Goal: Information Seeking & Learning: Learn about a topic

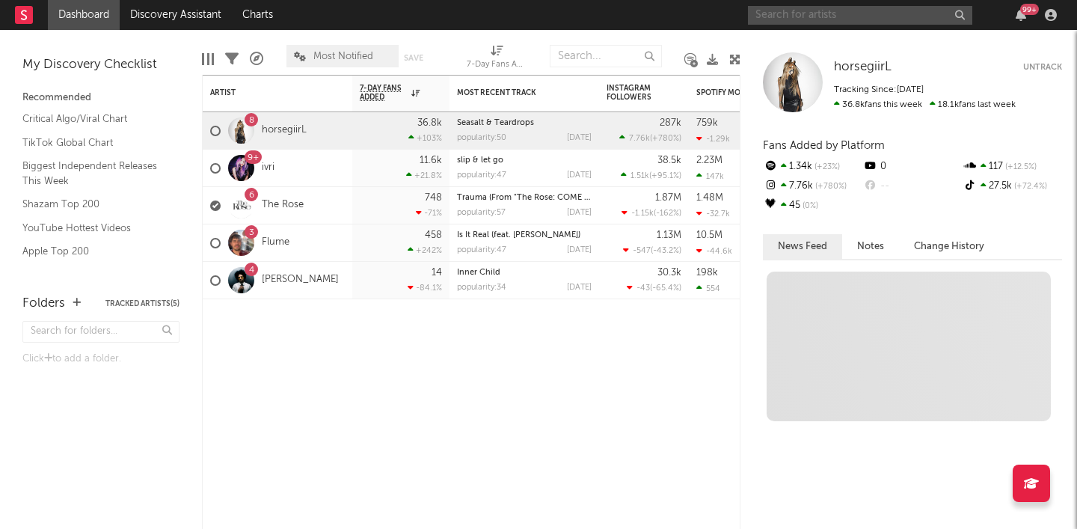
click at [805, 20] on input "text" at bounding box center [860, 15] width 224 height 19
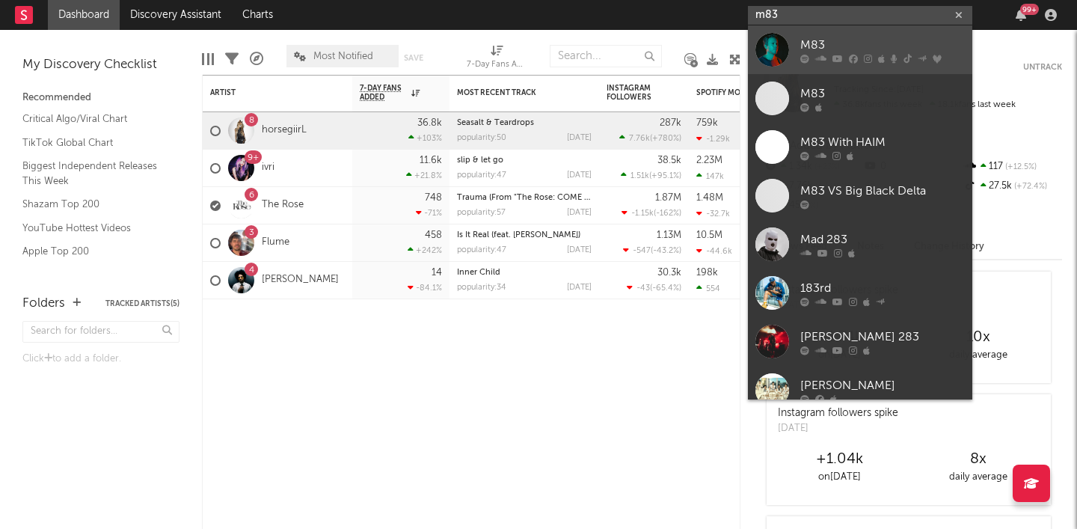
type input "m83"
click at [812, 42] on div "M83" at bounding box center [882, 45] width 165 height 18
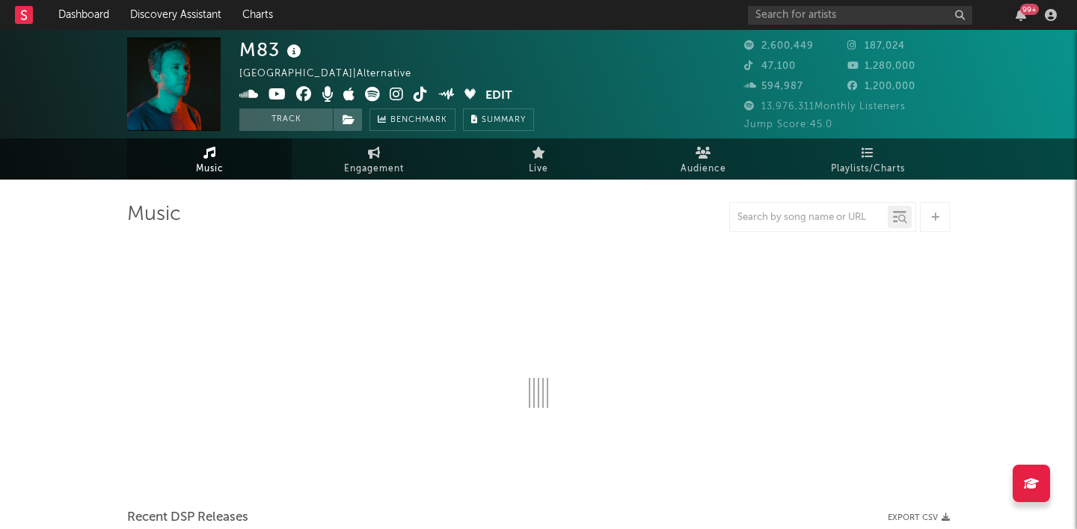
select select "6m"
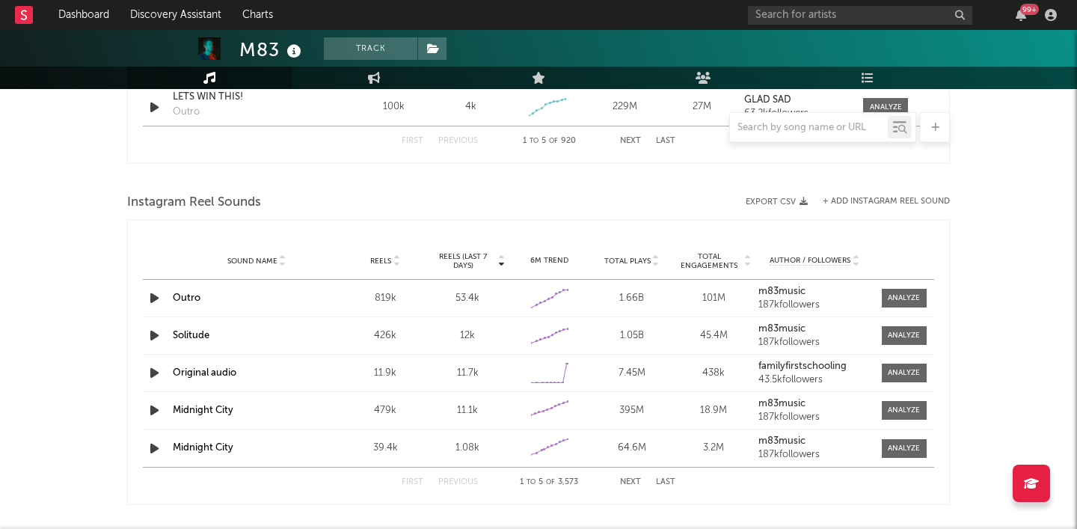
scroll to position [1353, 0]
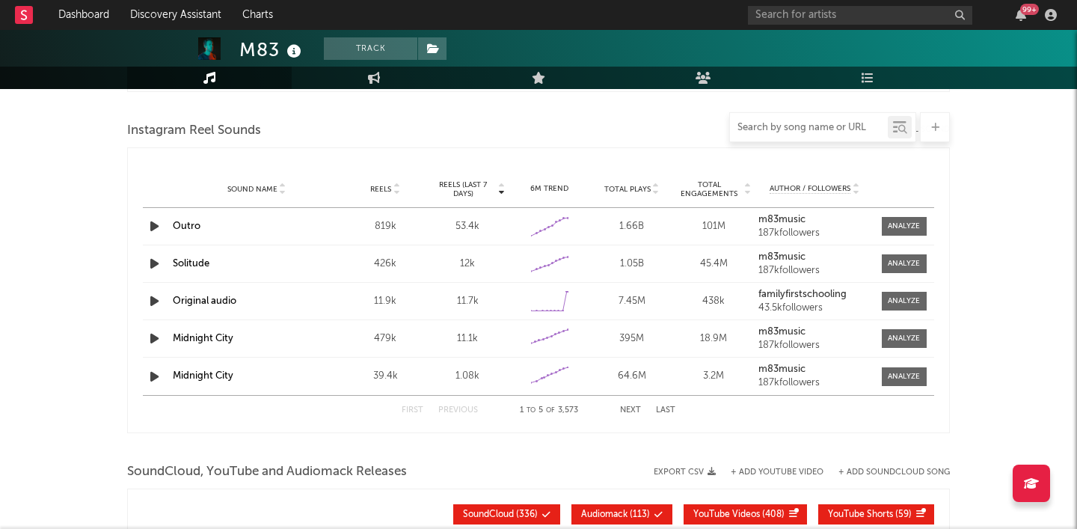
click at [785, 131] on input "text" at bounding box center [809, 128] width 158 height 12
paste input "Un Nouveau Soleil"
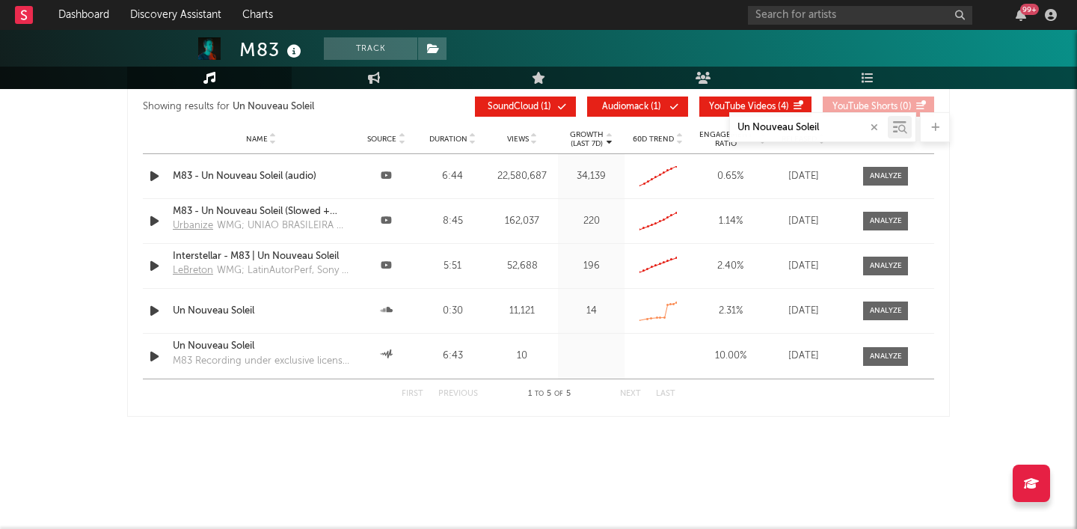
scroll to position [1278, 0]
type input "Un Nouveau Soleil"
click at [285, 174] on div "M83 - Un Nouveau Soleil (audio)" at bounding box center [261, 176] width 177 height 15
click at [888, 171] on div at bounding box center [886, 176] width 32 height 11
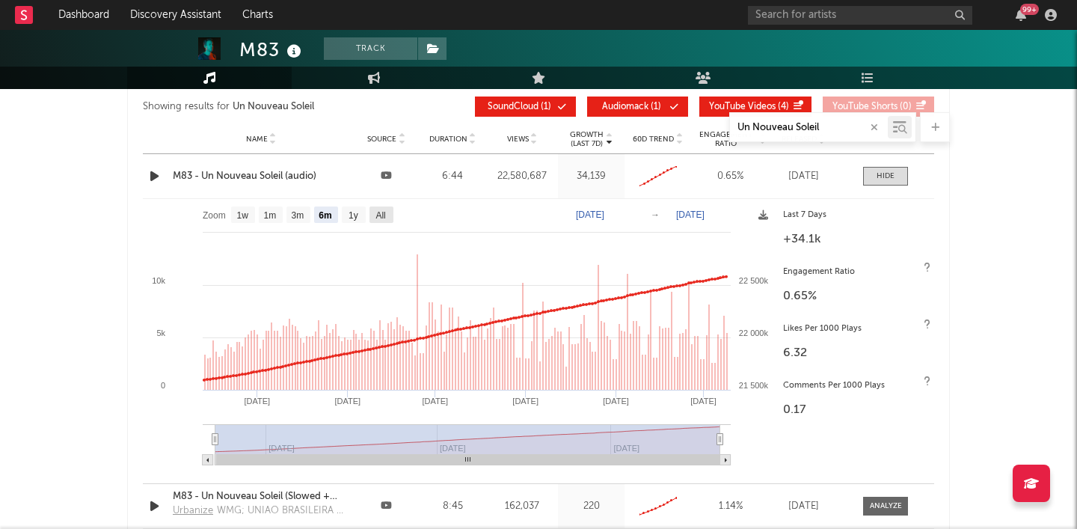
click at [384, 213] on text "All" at bounding box center [381, 215] width 10 height 10
select select "All"
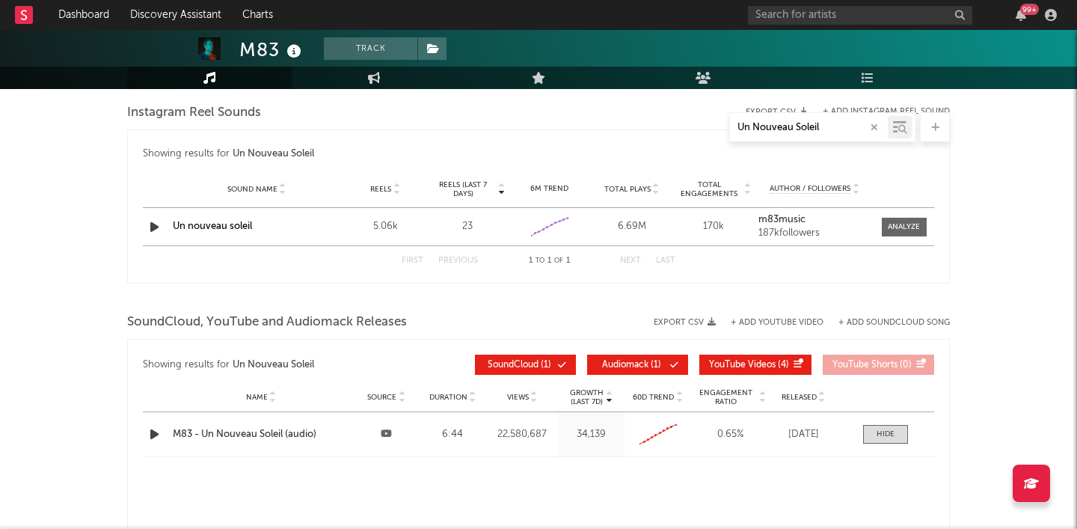
scroll to position [1012, 0]
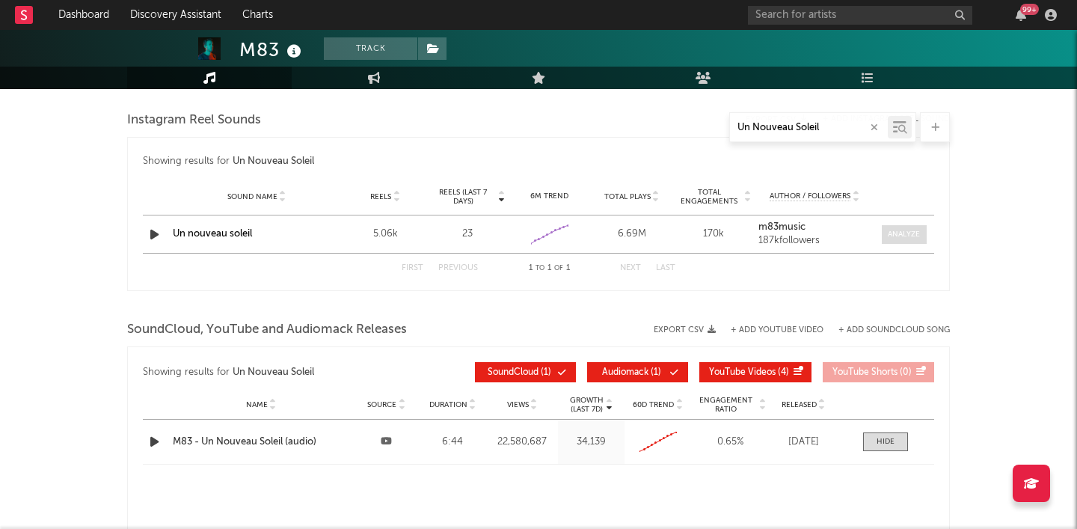
click at [905, 242] on span at bounding box center [904, 234] width 45 height 19
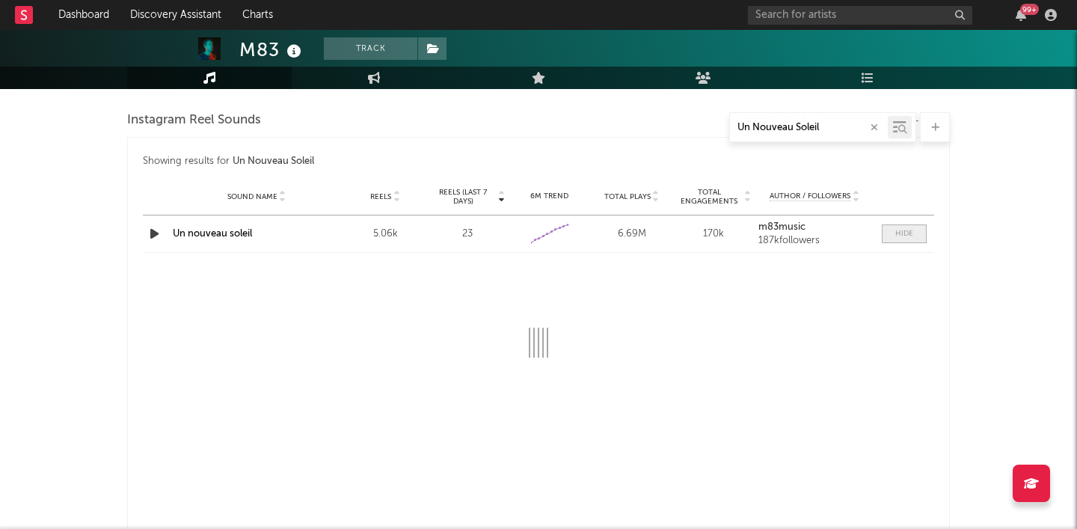
select select "6m"
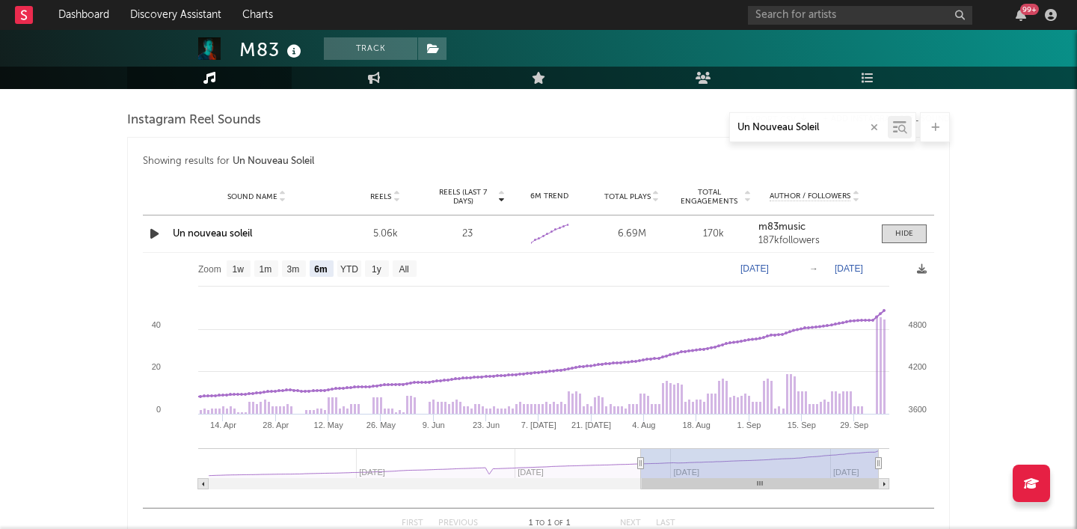
click at [769, 267] on text "[DATE]" at bounding box center [755, 268] width 28 height 10
type input "[DATE]"
select select "3m"
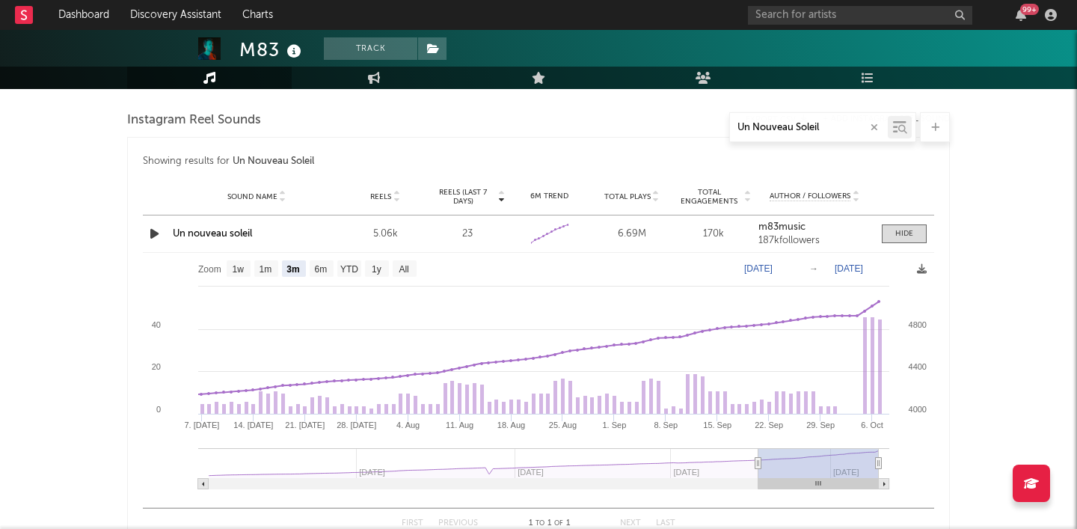
click at [862, 269] on text "[DATE]" at bounding box center [849, 268] width 28 height 10
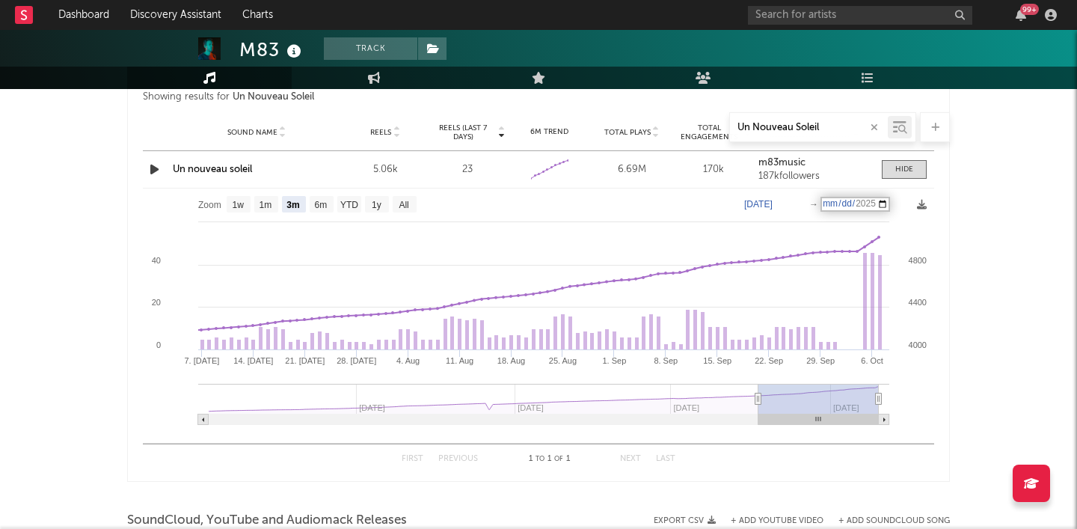
scroll to position [1001, 0]
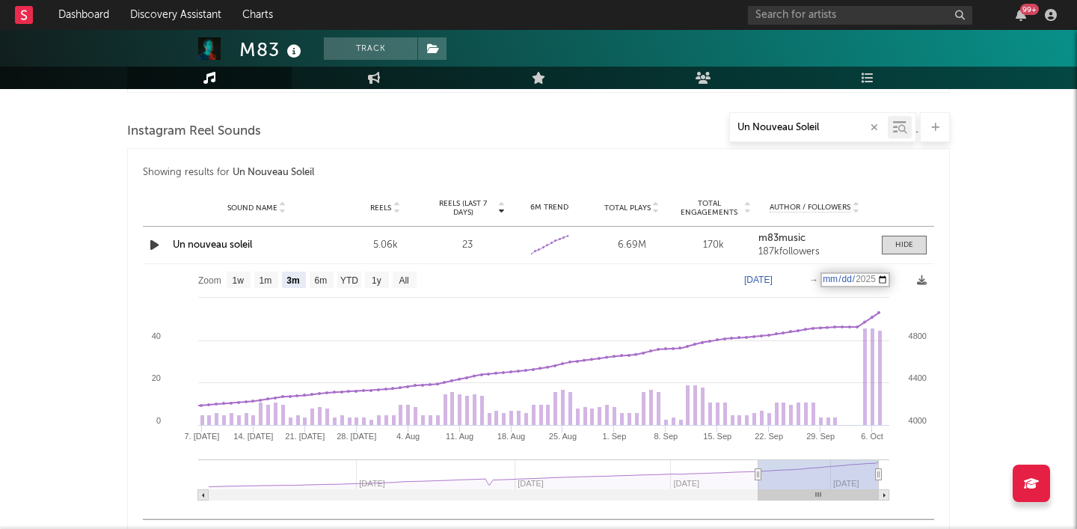
type input "[DATE]"
click at [986, 279] on div "M83 Track France | Alternative Edit Track Benchmark Summary 2,600,449 187,024 4…" at bounding box center [538, 225] width 1077 height 2392
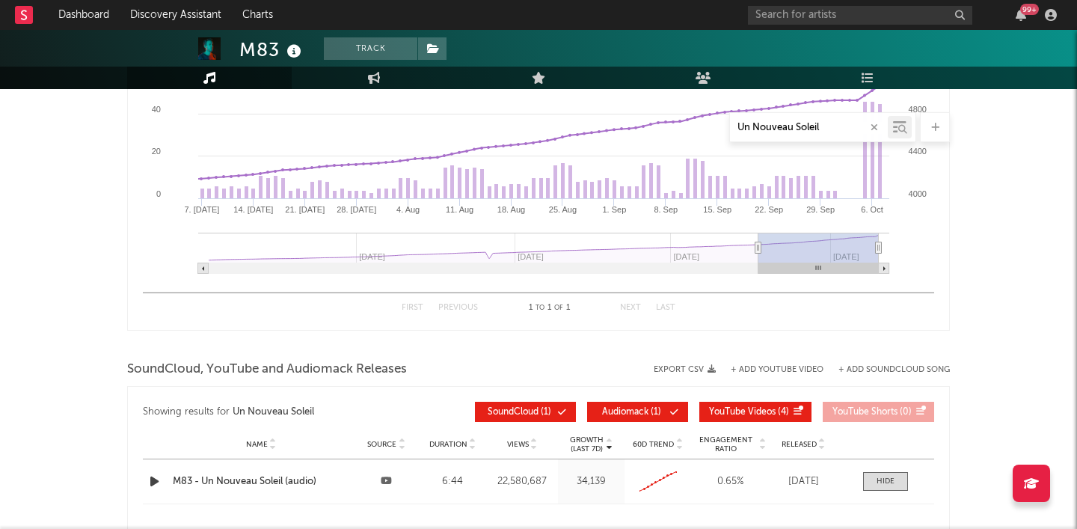
select select "All"
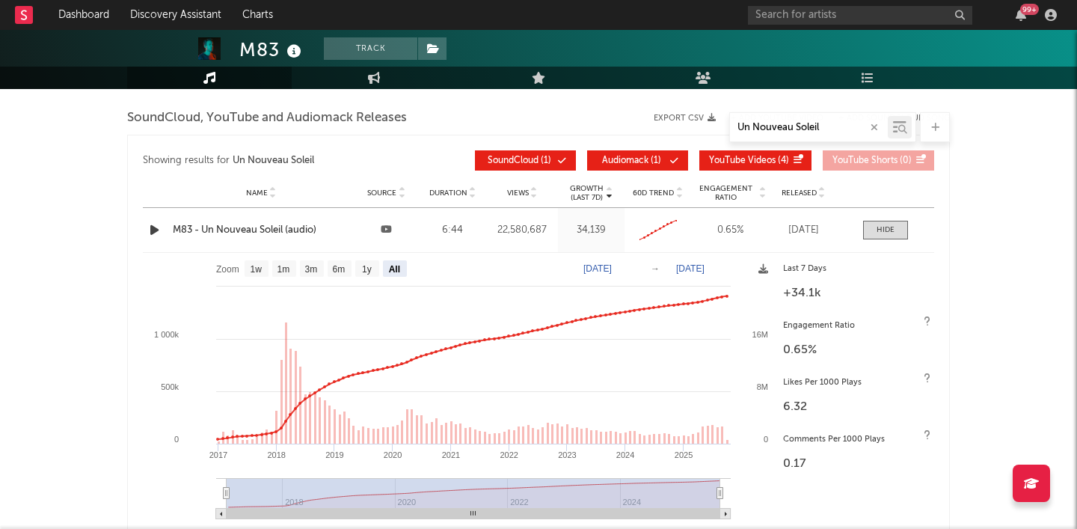
scroll to position [1469, 0]
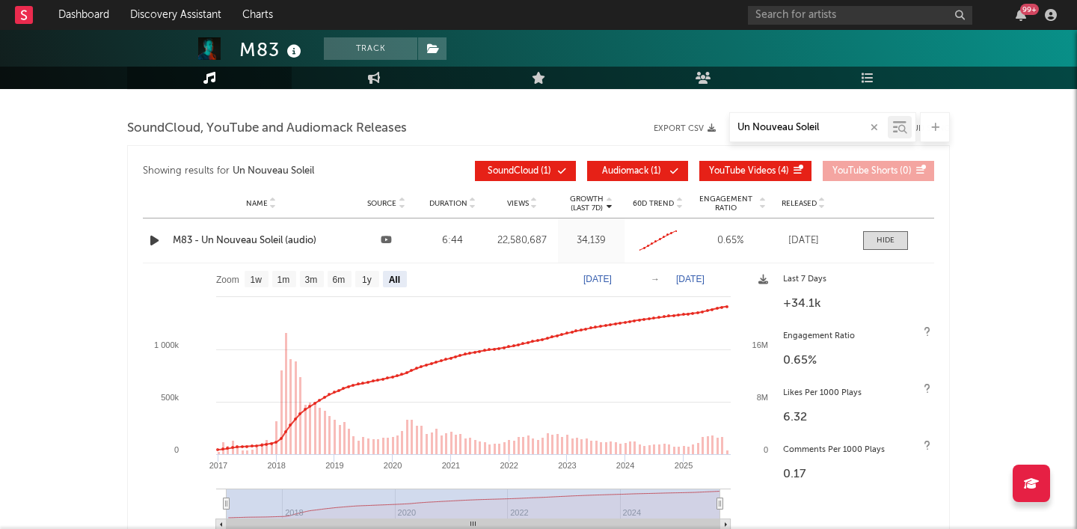
click at [603, 275] on text "Jan 1, 2017" at bounding box center [598, 279] width 28 height 10
type input "2017-07-01"
type input "2017-07-07"
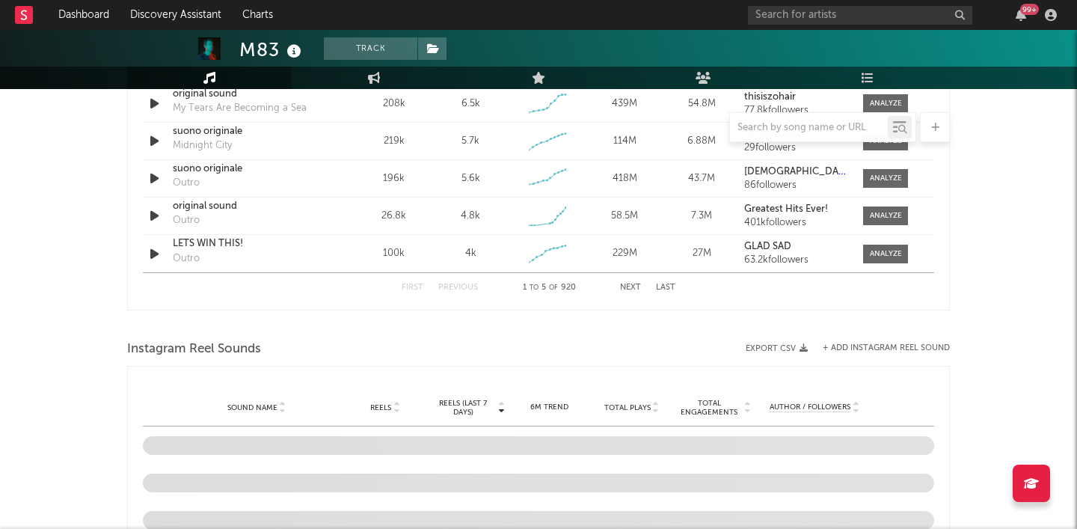
scroll to position [1107, 0]
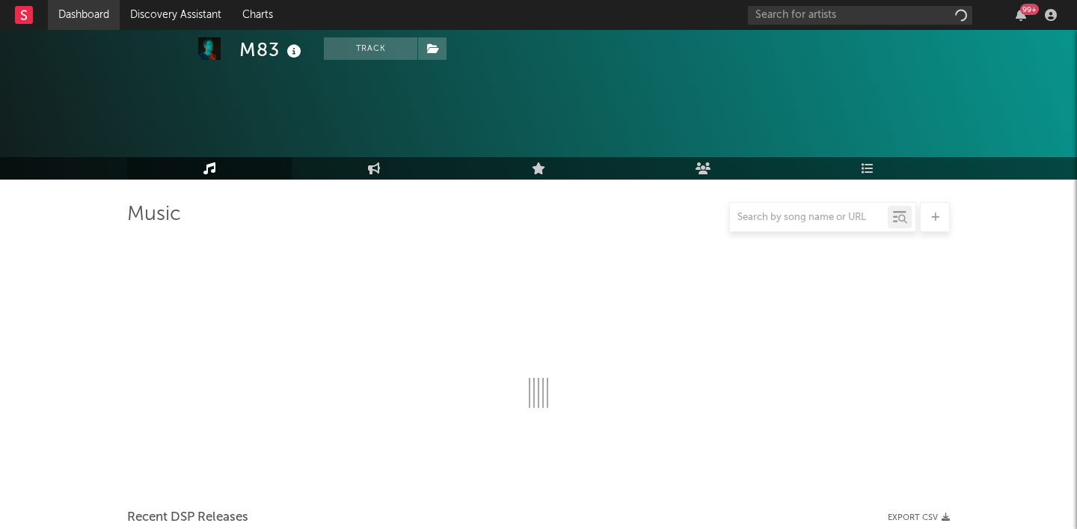
scroll to position [1107, 0]
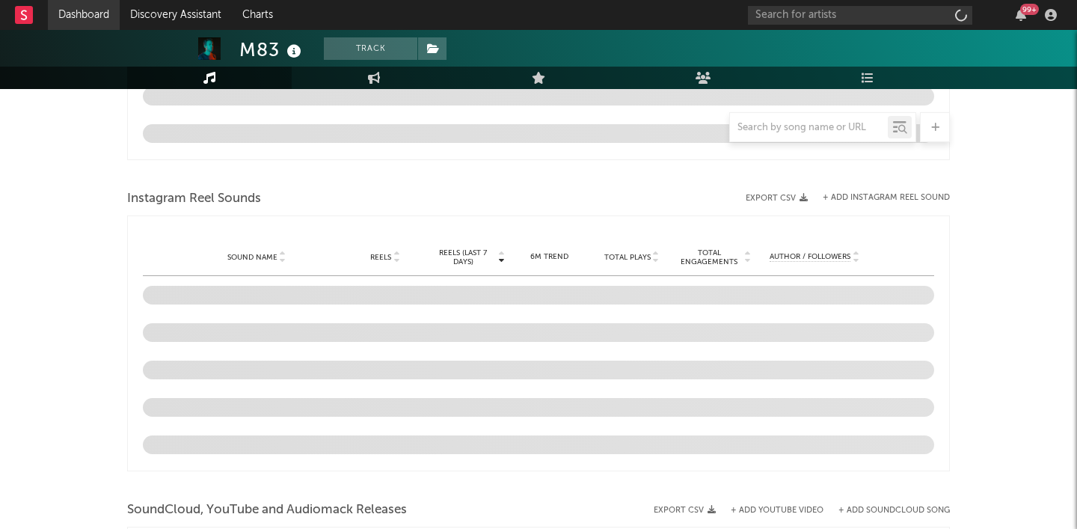
select select "6m"
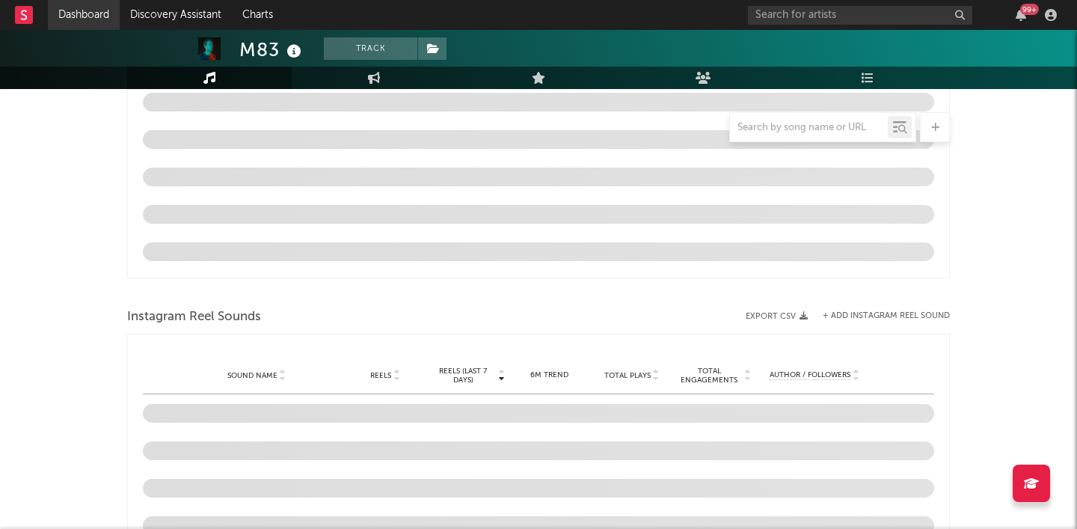
scroll to position [1255, 0]
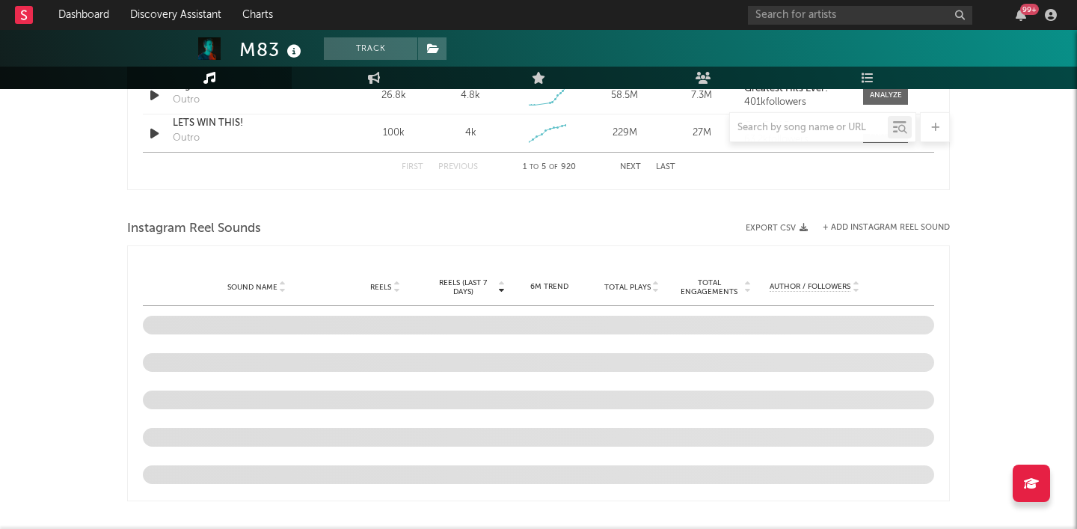
click at [792, 120] on div at bounding box center [809, 127] width 158 height 19
click at [783, 129] on input "text" at bounding box center [809, 128] width 158 height 12
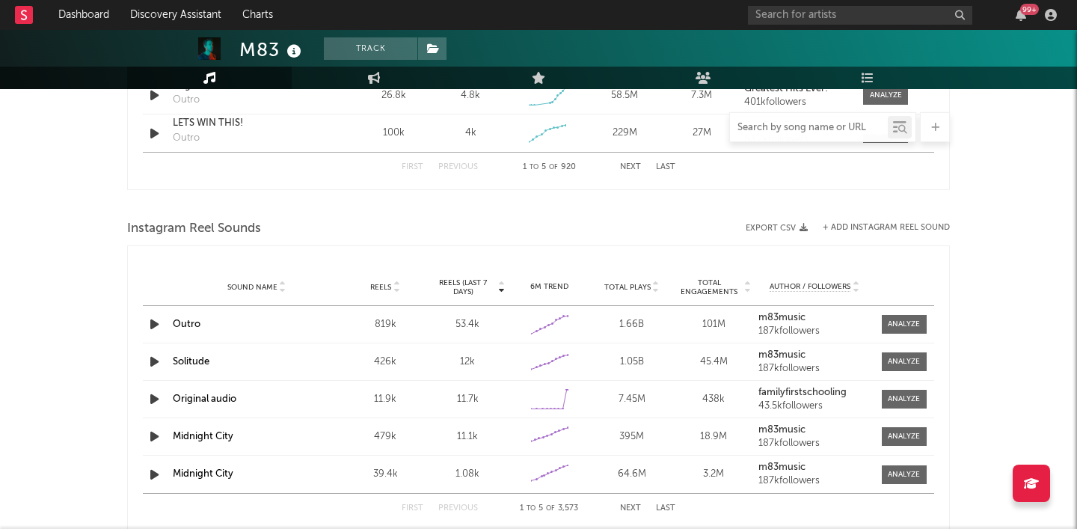
paste input "Un Nouveau Soleil"
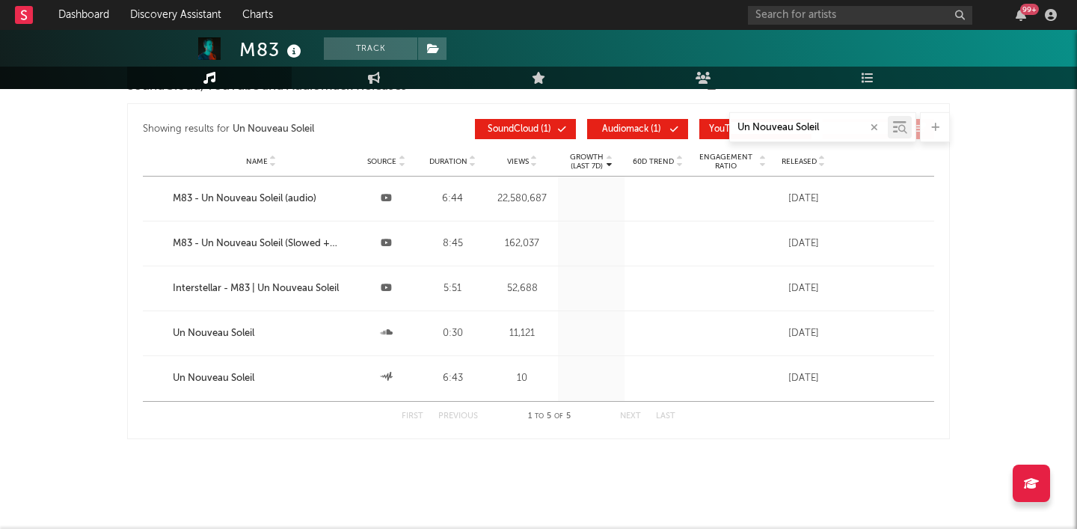
type input "Un Nouveau Soleil"
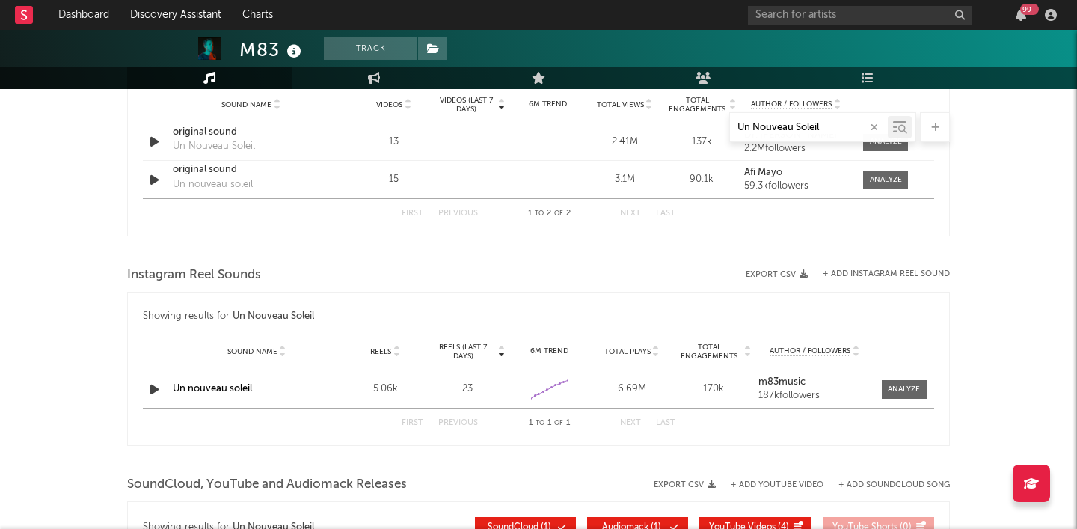
scroll to position [828, 0]
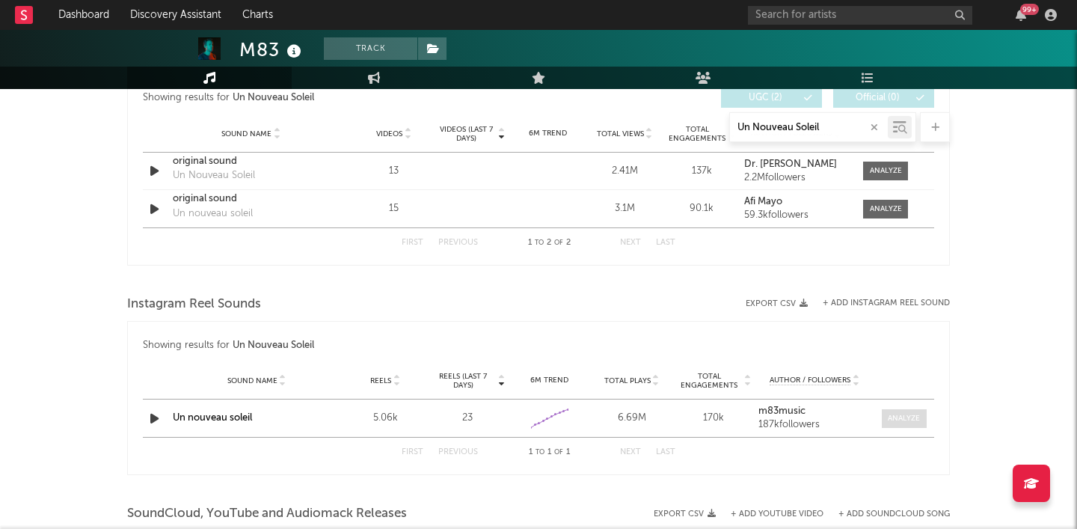
click at [901, 417] on div at bounding box center [904, 418] width 32 height 11
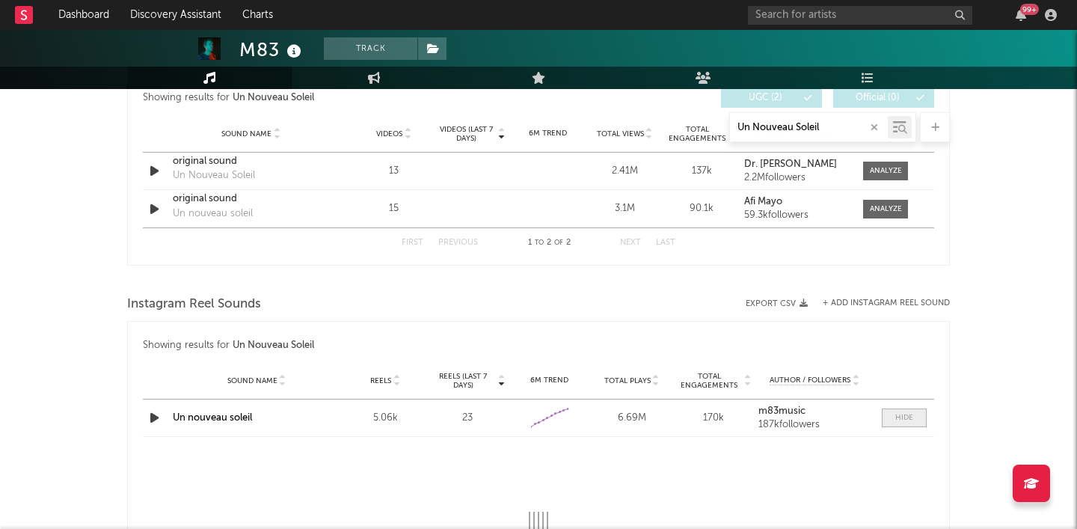
select select "6m"
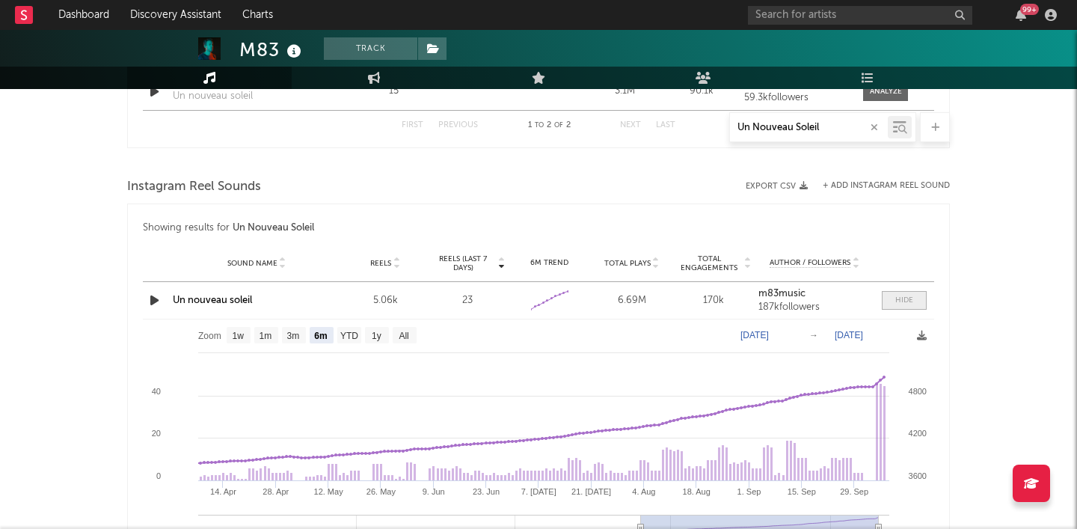
scroll to position [965, 0]
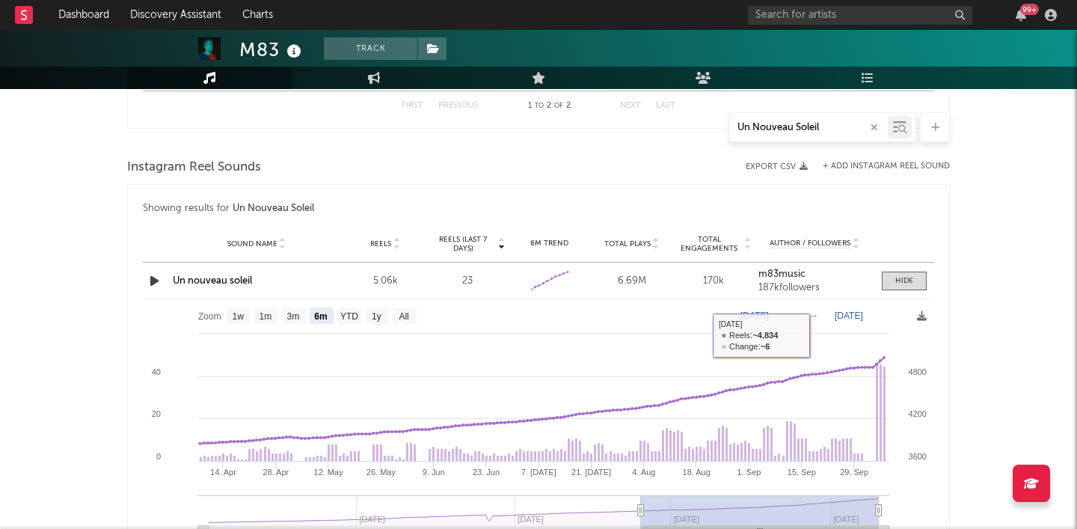
click at [769, 316] on text "[DATE]" at bounding box center [755, 315] width 28 height 10
click at [789, 313] on input "[DATE]" at bounding box center [762, 315] width 70 height 15
type input "[DATE]"
select select "All"
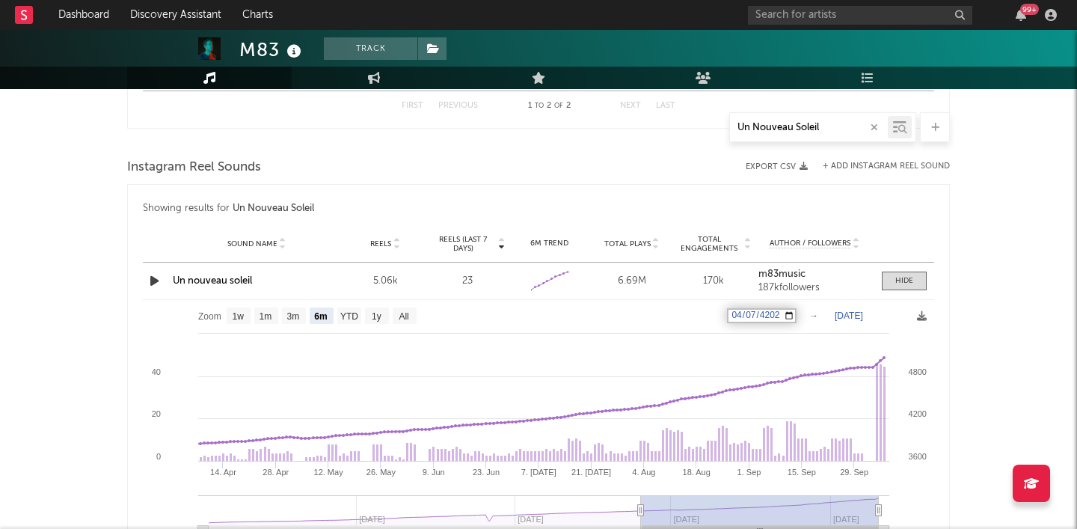
type input "[DATE]"
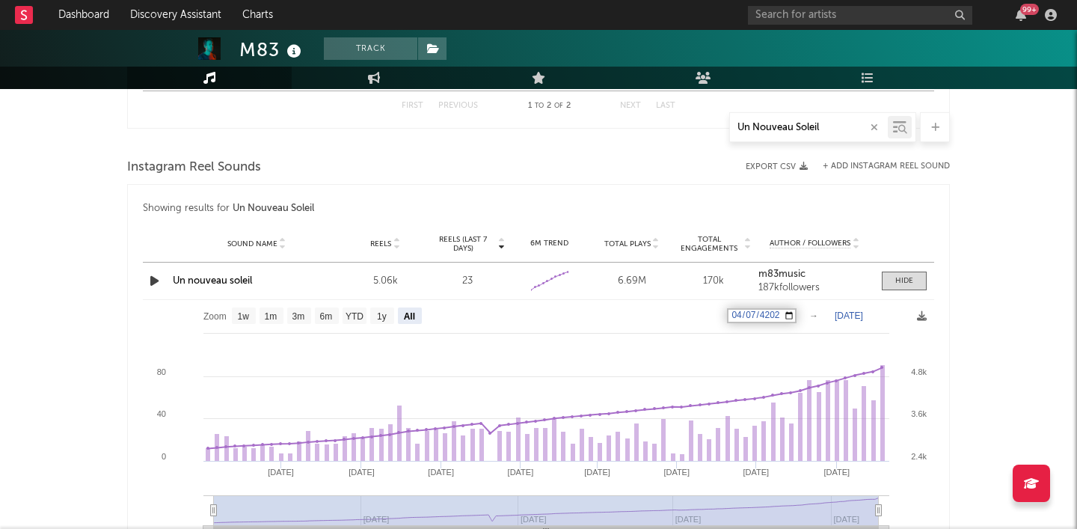
click at [735, 319] on input "[DATE]" at bounding box center [762, 315] width 70 height 15
type input "[DATE]"
click at [735, 318] on input "[DATE]" at bounding box center [762, 315] width 70 height 15
click at [863, 320] on text "[DATE]" at bounding box center [849, 315] width 28 height 10
type input "[DATE]"
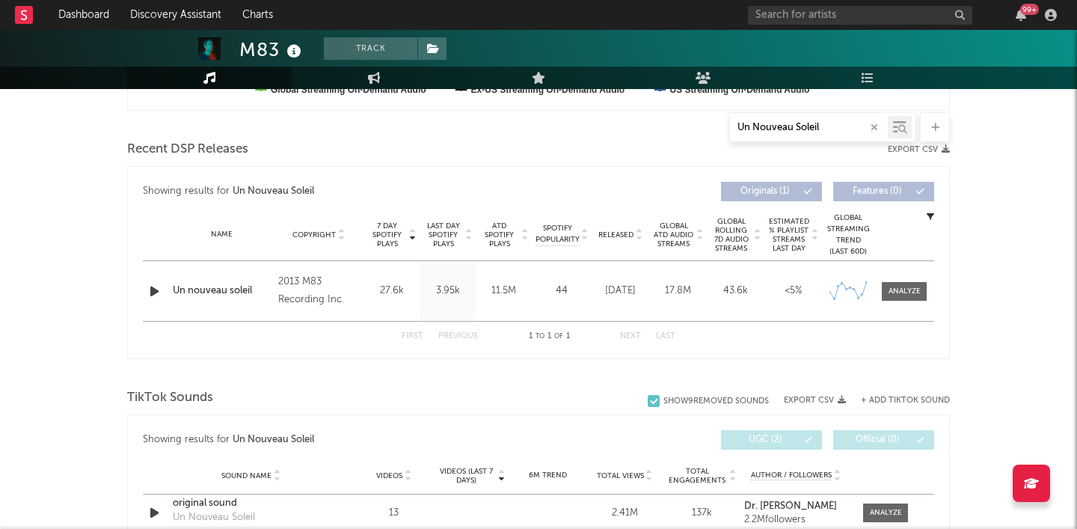
scroll to position [459, 0]
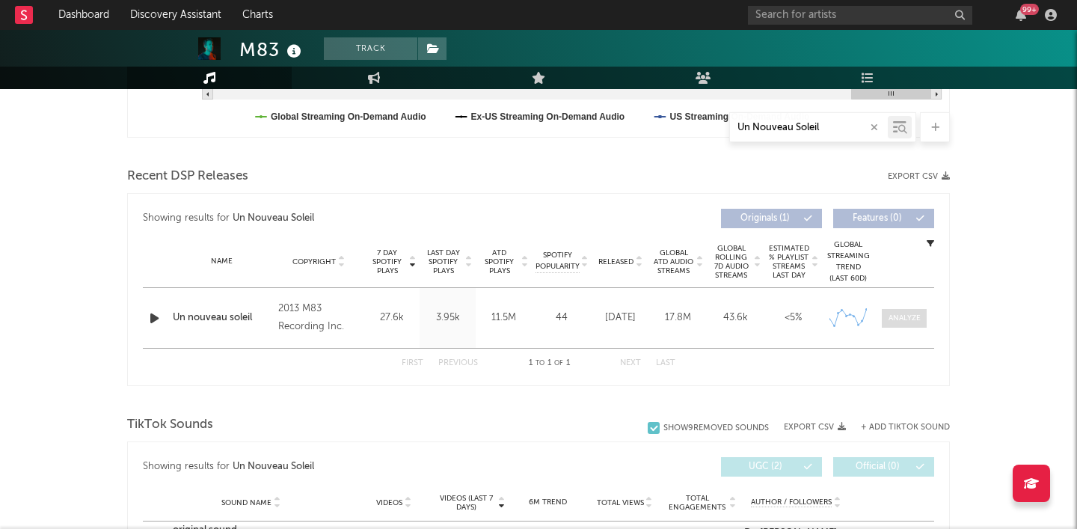
click at [904, 310] on span at bounding box center [904, 318] width 45 height 19
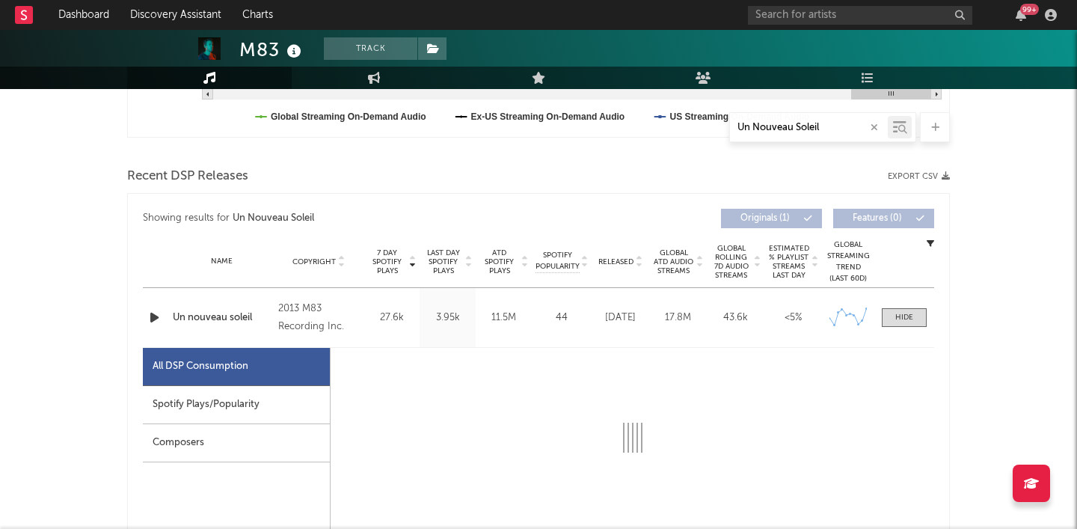
select select "6m"
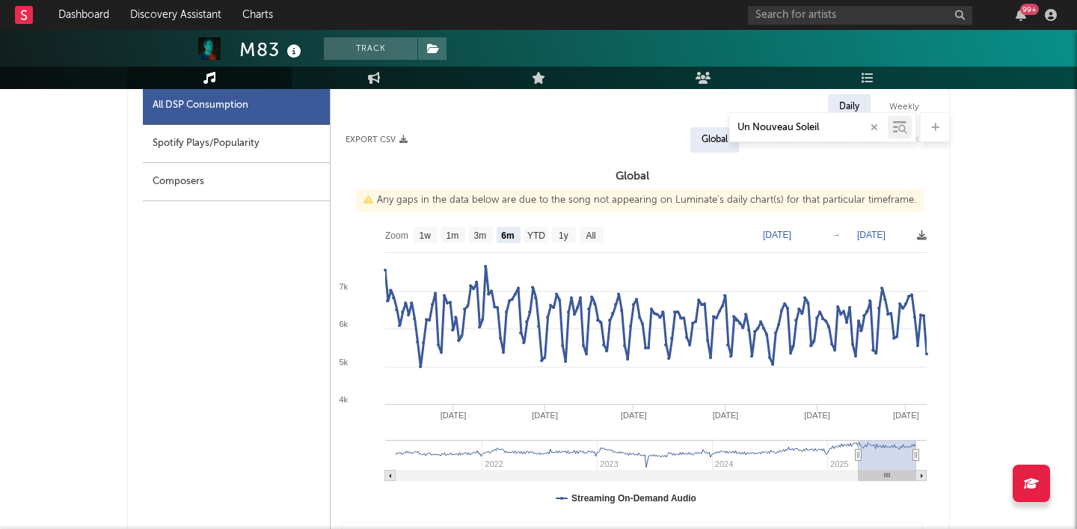
scroll to position [723, 0]
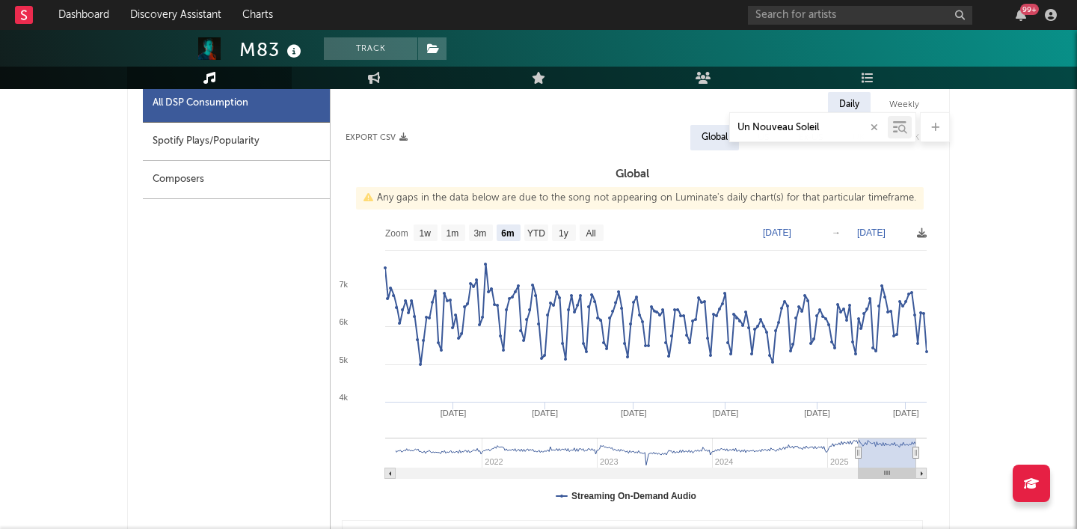
click at [786, 233] on text "[DATE]" at bounding box center [777, 232] width 28 height 10
click at [806, 233] on input "[DATE]" at bounding box center [785, 232] width 70 height 15
type input "[DATE]"
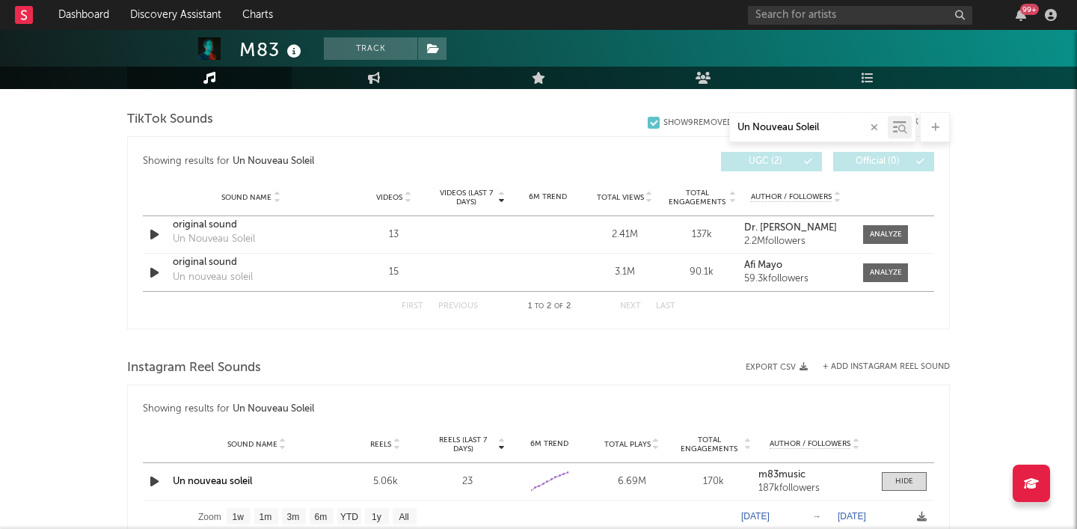
scroll to position [1446, 0]
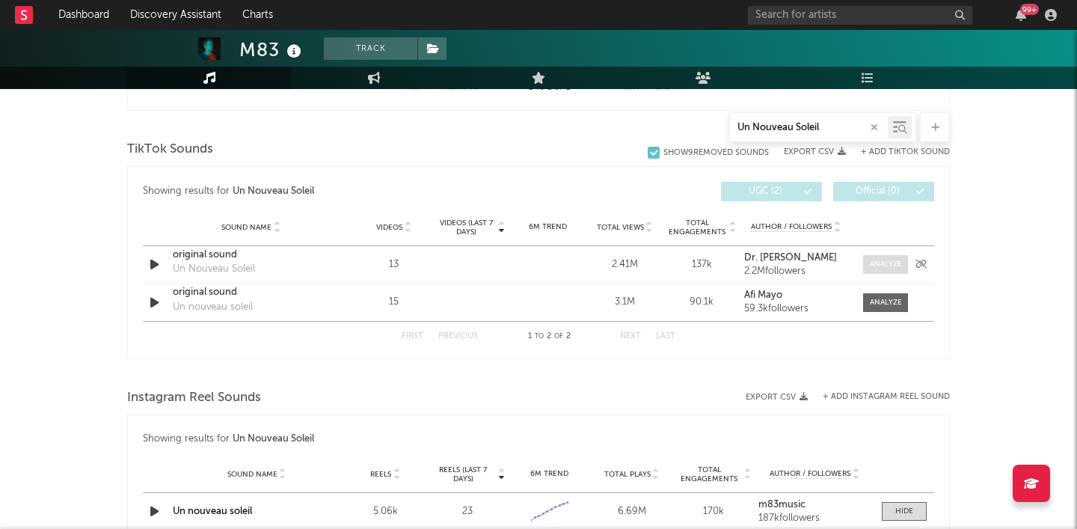
click at [886, 263] on div at bounding box center [886, 264] width 32 height 11
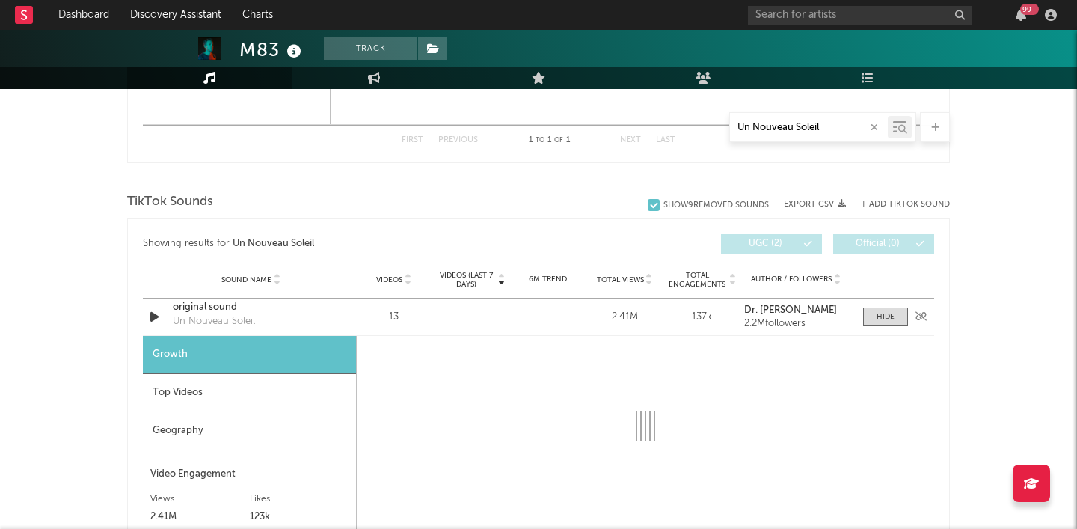
select select "6m"
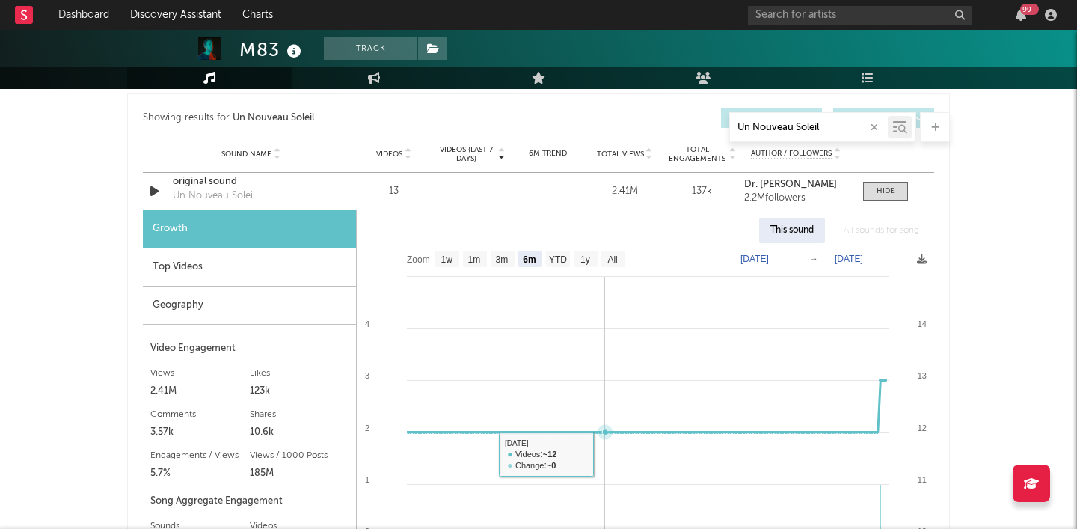
scroll to position [1466, 0]
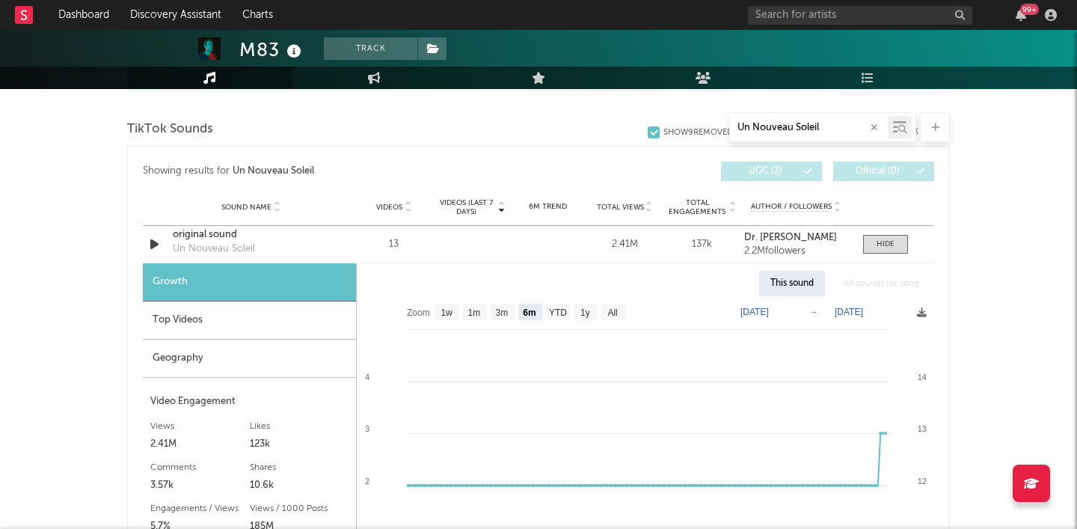
click at [769, 308] on text "[DATE]" at bounding box center [755, 312] width 28 height 10
click at [780, 308] on input "[DATE]" at bounding box center [762, 311] width 70 height 15
type input "0220-02-02"
type input "[DATE]"
select select "All"
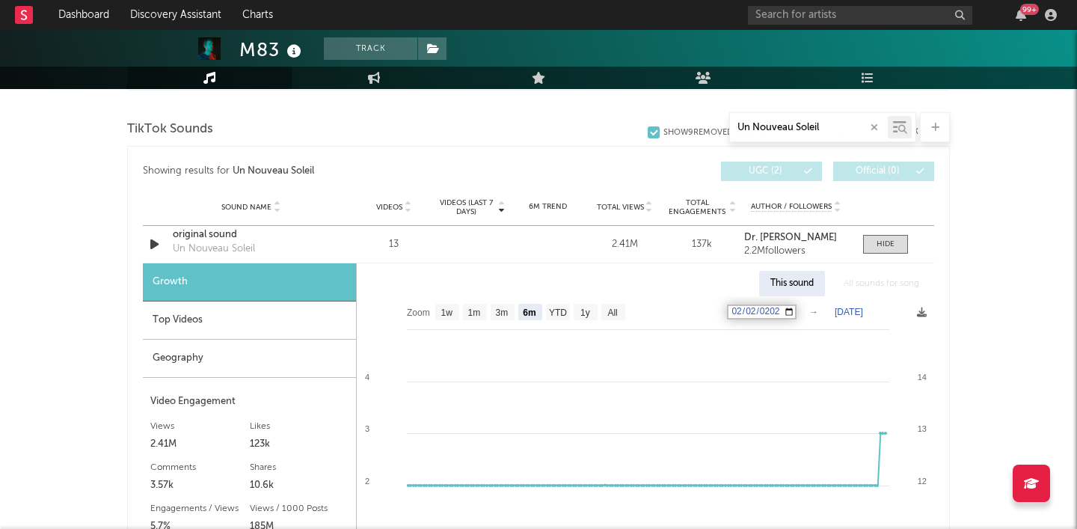
type input "[DATE]"
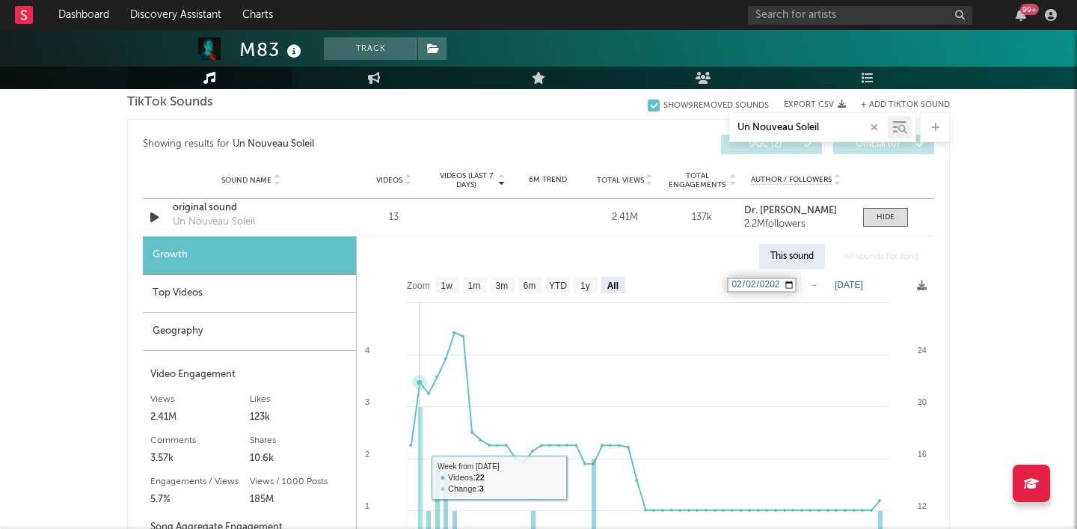
scroll to position [1485, 0]
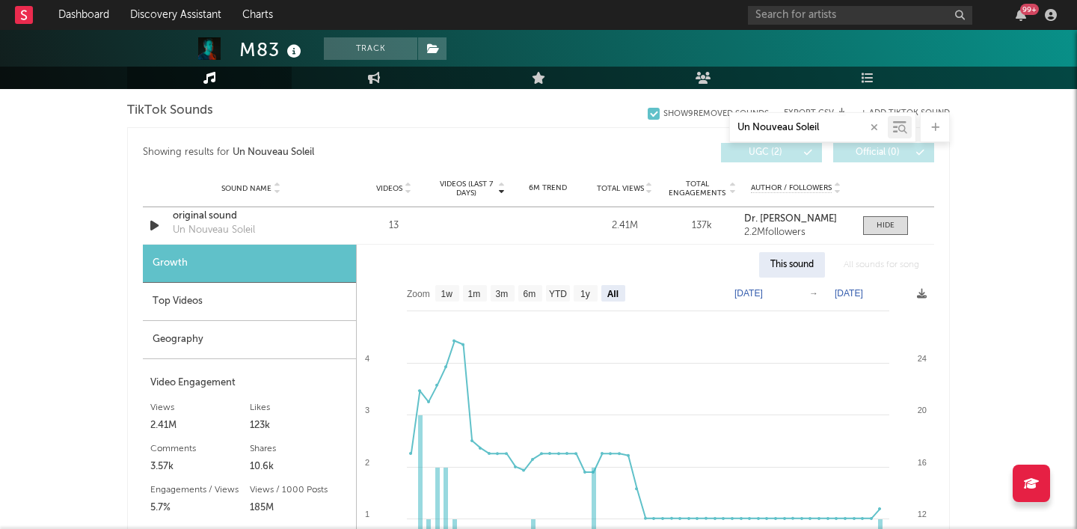
click at [529, 124] on div "Un Nouveau Soleil" at bounding box center [538, 127] width 823 height 30
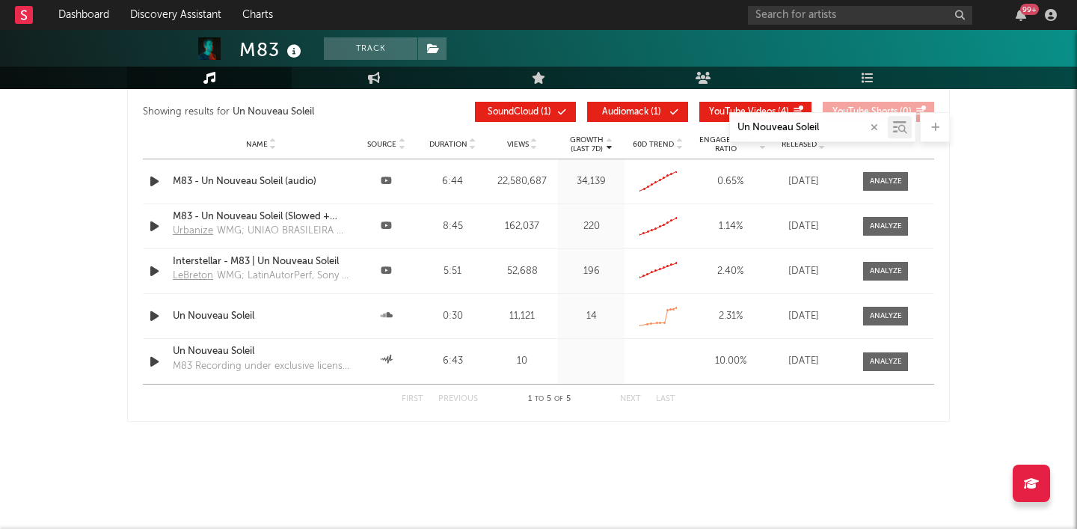
scroll to position [2657, 0]
